Goal: Task Accomplishment & Management: Use online tool/utility

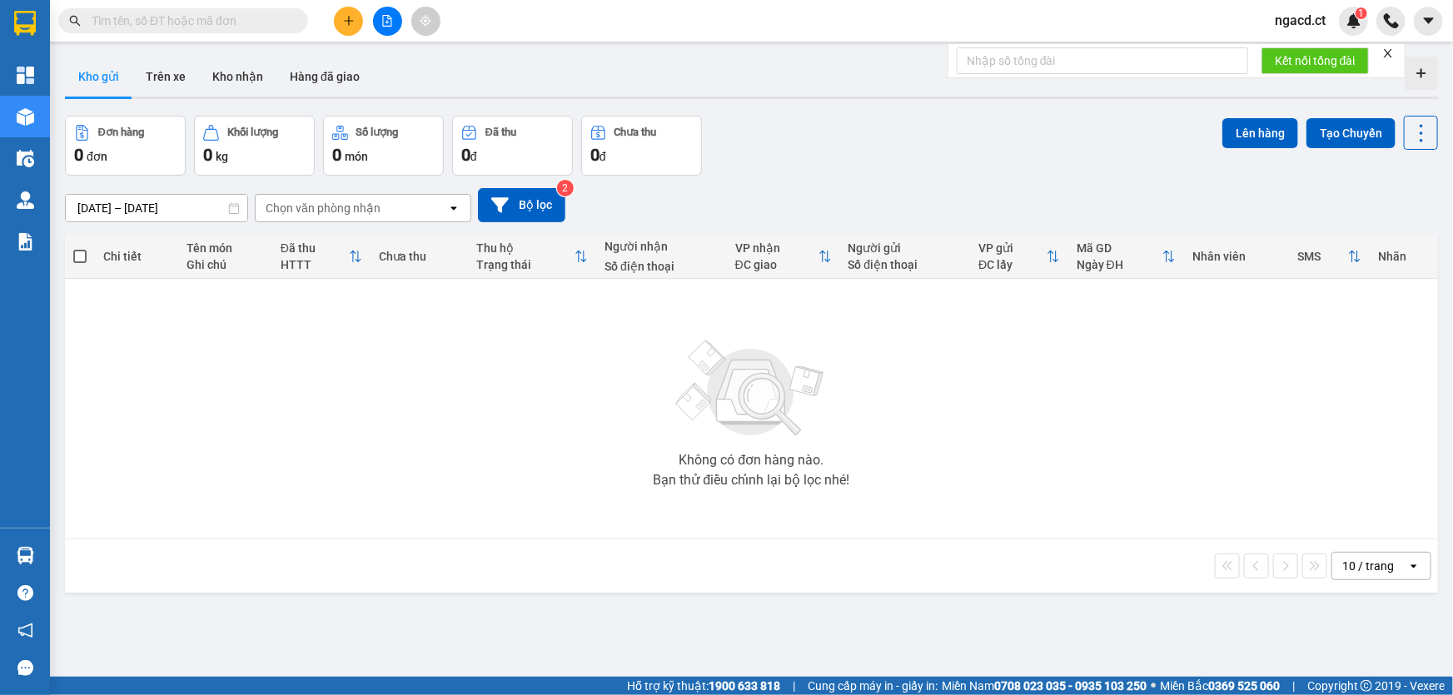
click at [115, 22] on input "text" at bounding box center [190, 21] width 197 height 18
paste input "0964765217"
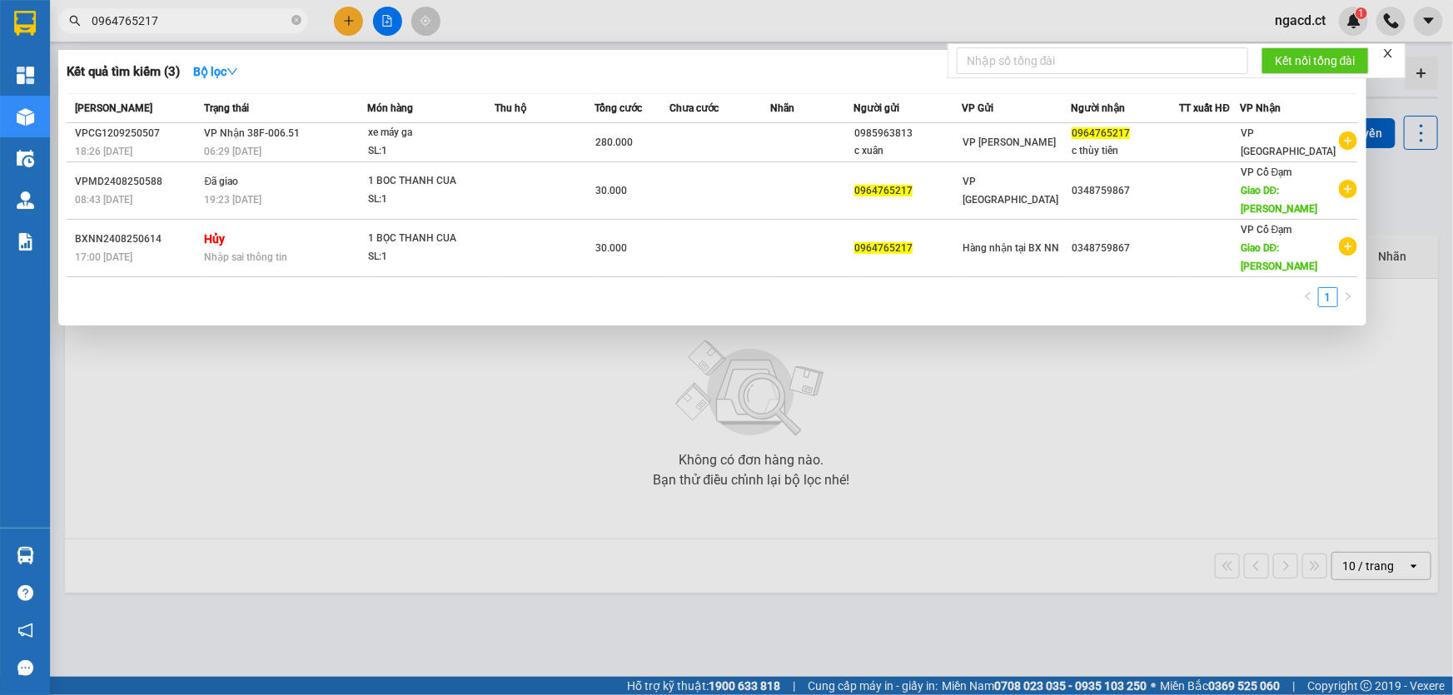
type input "0964765217"
click at [256, 30] on span "0964765217" at bounding box center [183, 20] width 250 height 25
click at [293, 23] on icon "close-circle" at bounding box center [296, 20] width 10 height 10
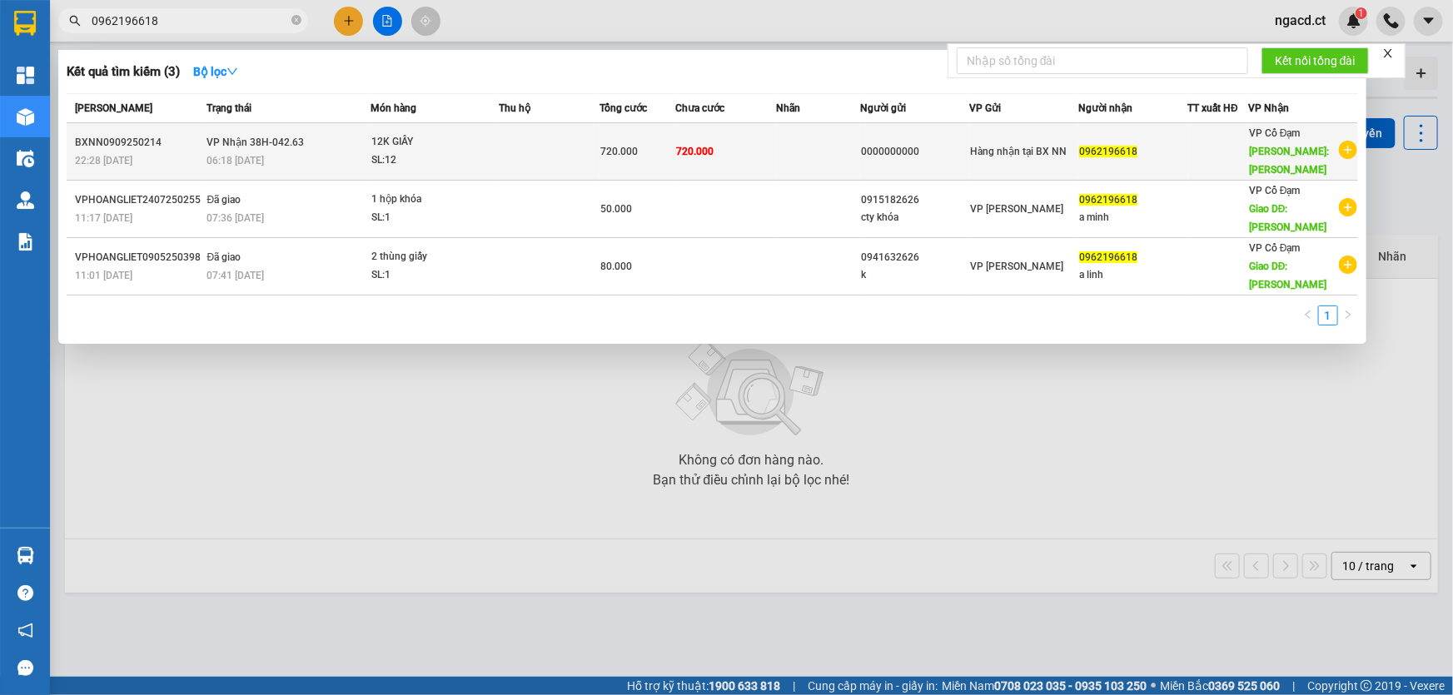
type input "0962196618"
click at [649, 165] on td "720.000" at bounding box center [638, 151] width 76 height 57
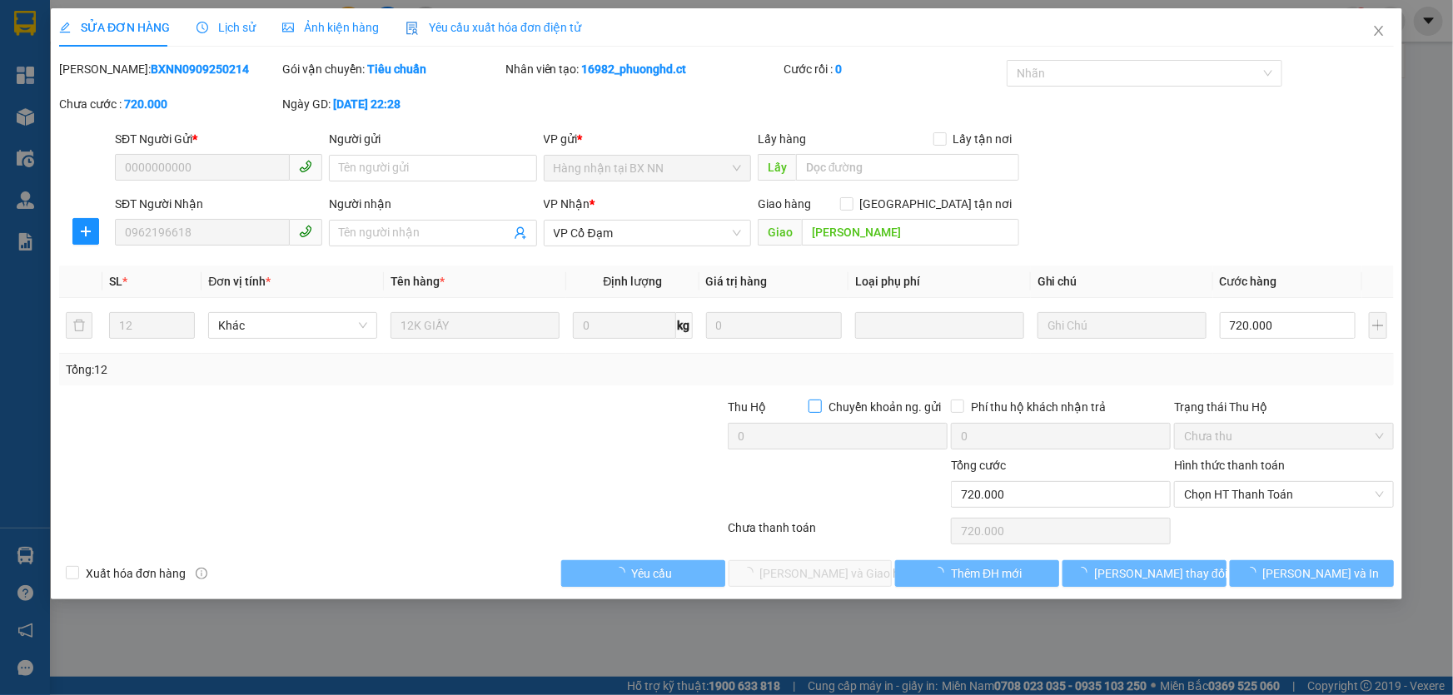
type input "0000000000"
type input "0962196618"
type input "[PERSON_NAME]"
type input "720.000"
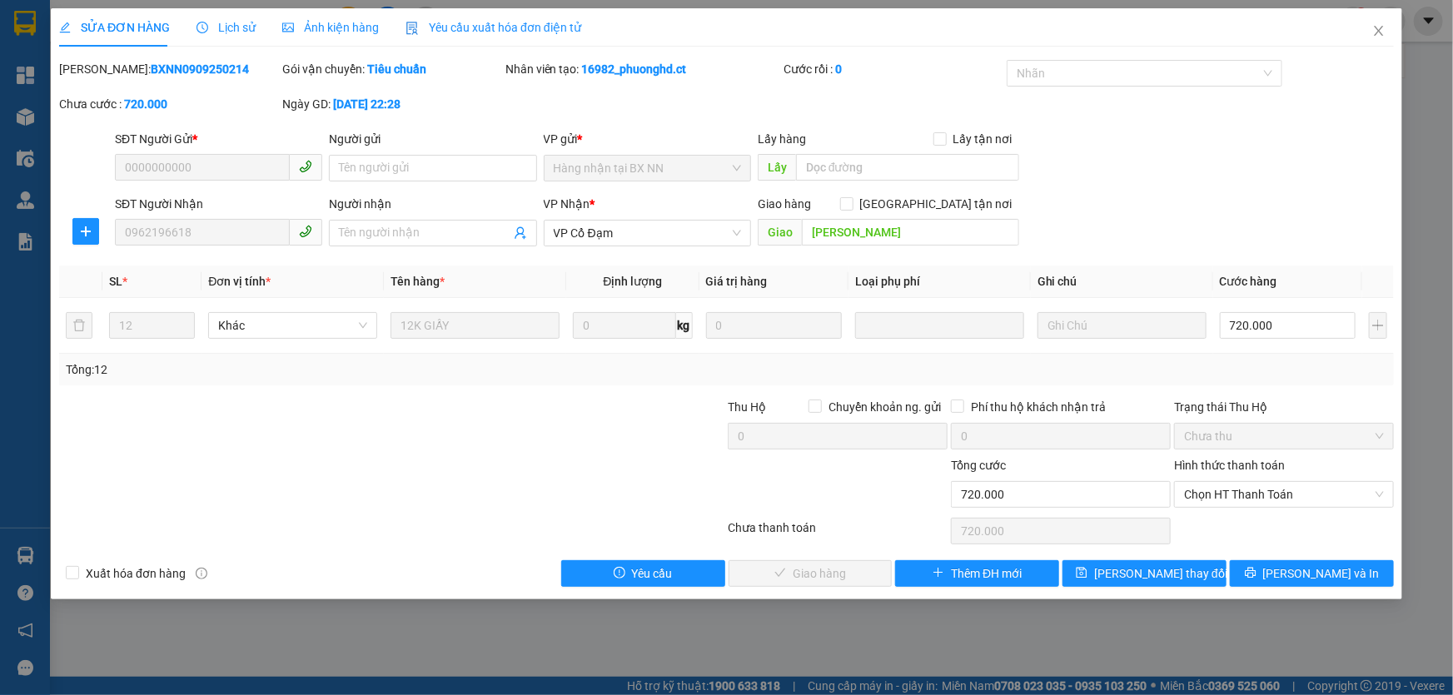
click at [231, 27] on span "Lịch sử" at bounding box center [226, 27] width 59 height 13
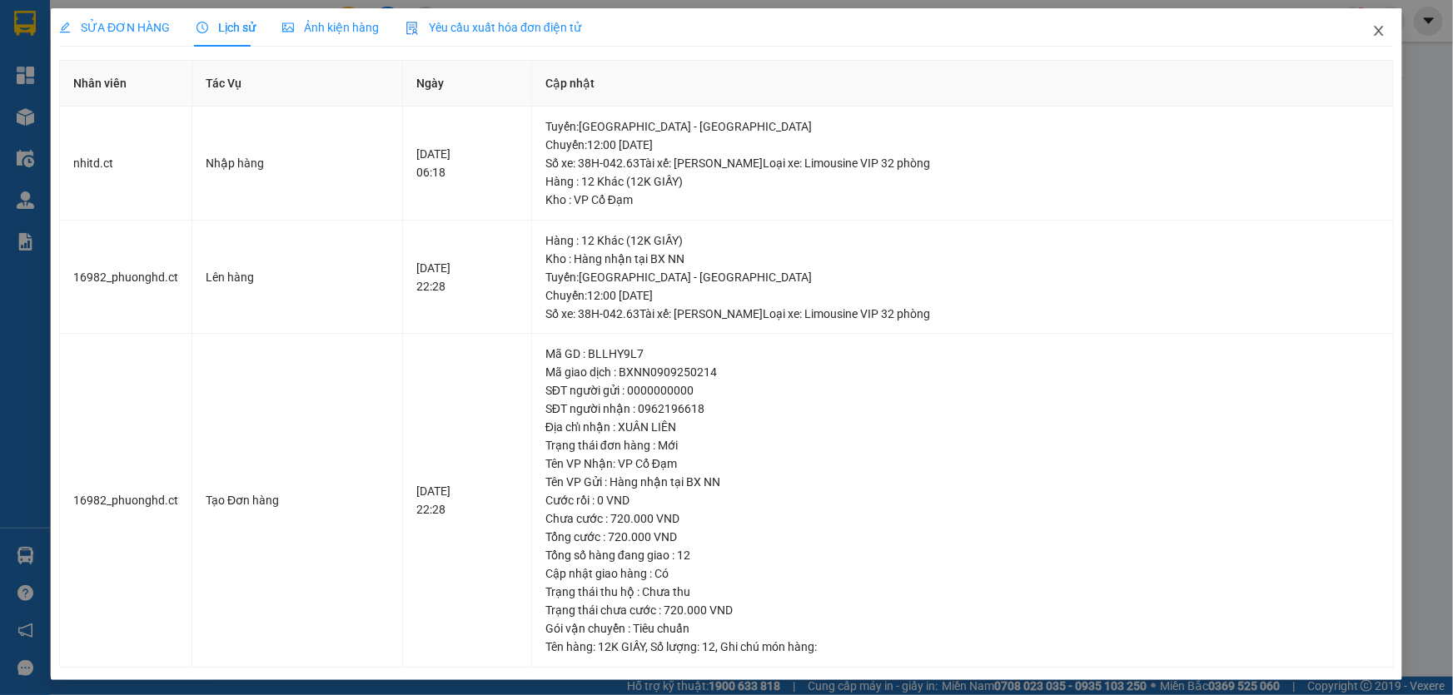
click at [1372, 31] on icon "close" at bounding box center [1378, 30] width 13 height 13
